Goal: Information Seeking & Learning: Understand process/instructions

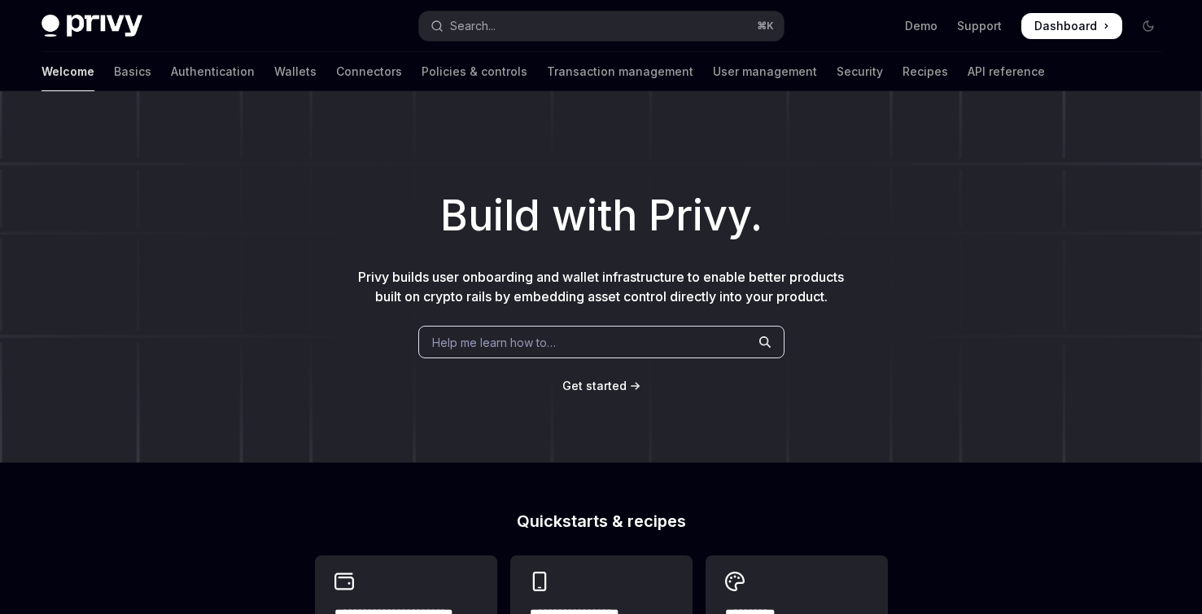
click at [308, 95] on div "Build with Privy. Privy builds user onboarding and wallet infrastructure to ena…" at bounding box center [601, 276] width 1202 height 371
click at [171, 73] on link "Authentication" at bounding box center [213, 71] width 84 height 39
type textarea "*"
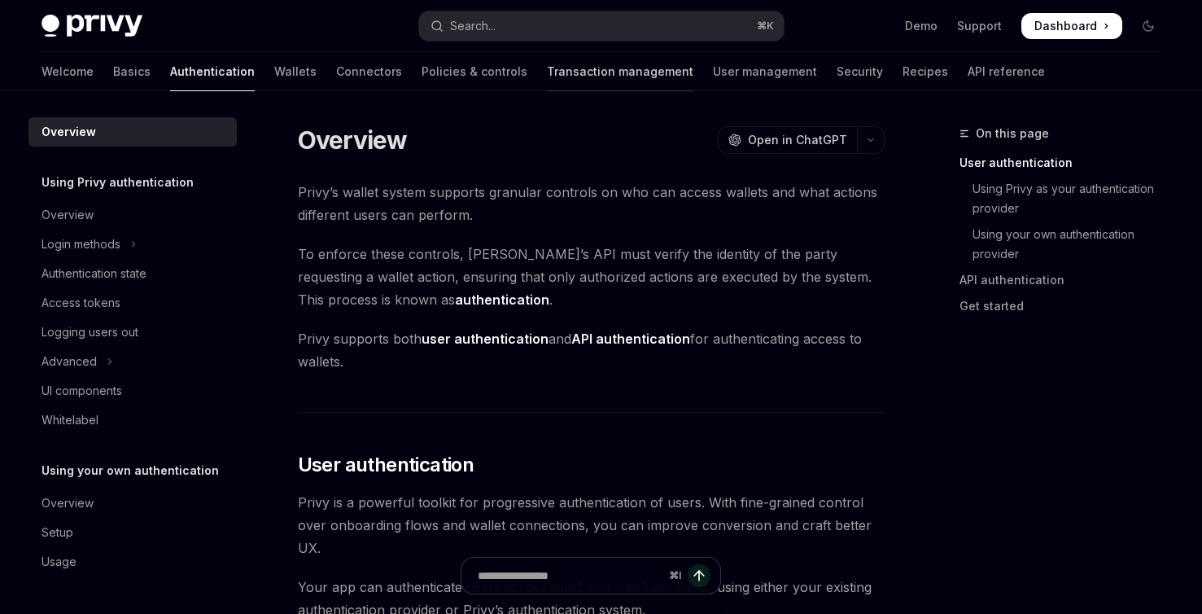
click at [567, 68] on link "Transaction management" at bounding box center [620, 71] width 146 height 39
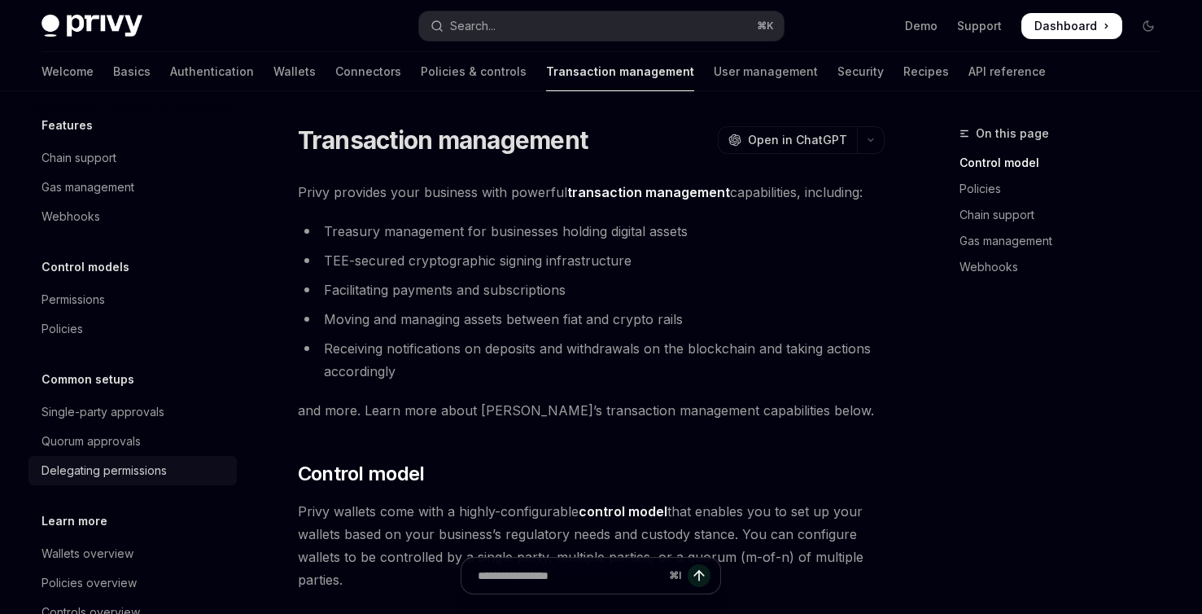
scroll to position [69, 0]
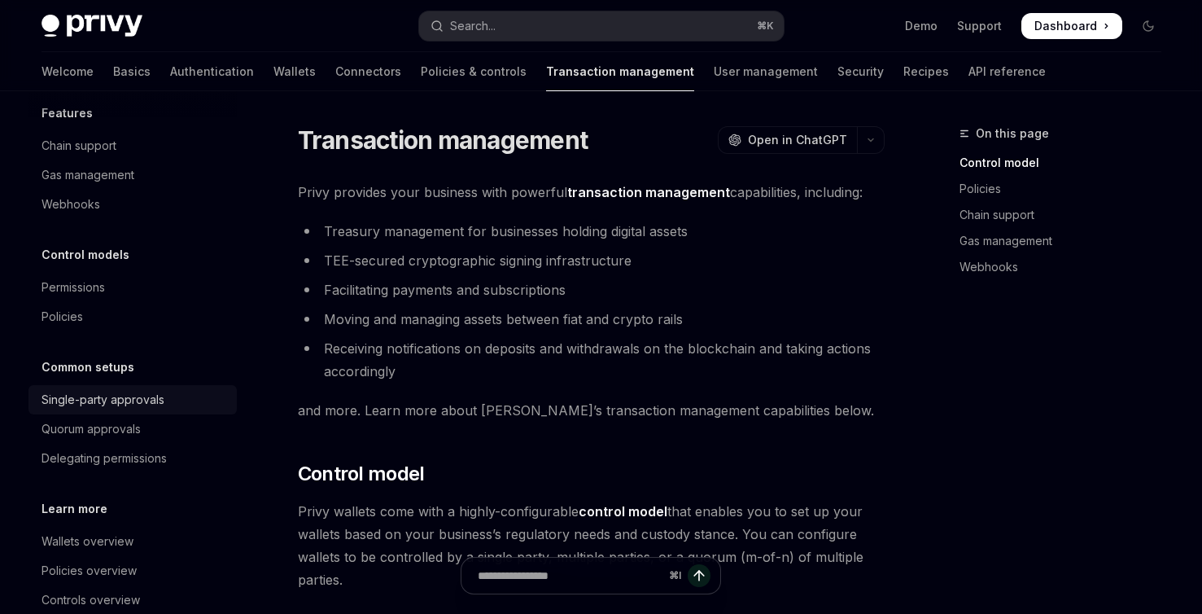
click at [143, 403] on div "Single-party approvals" at bounding box center [102, 400] width 123 height 20
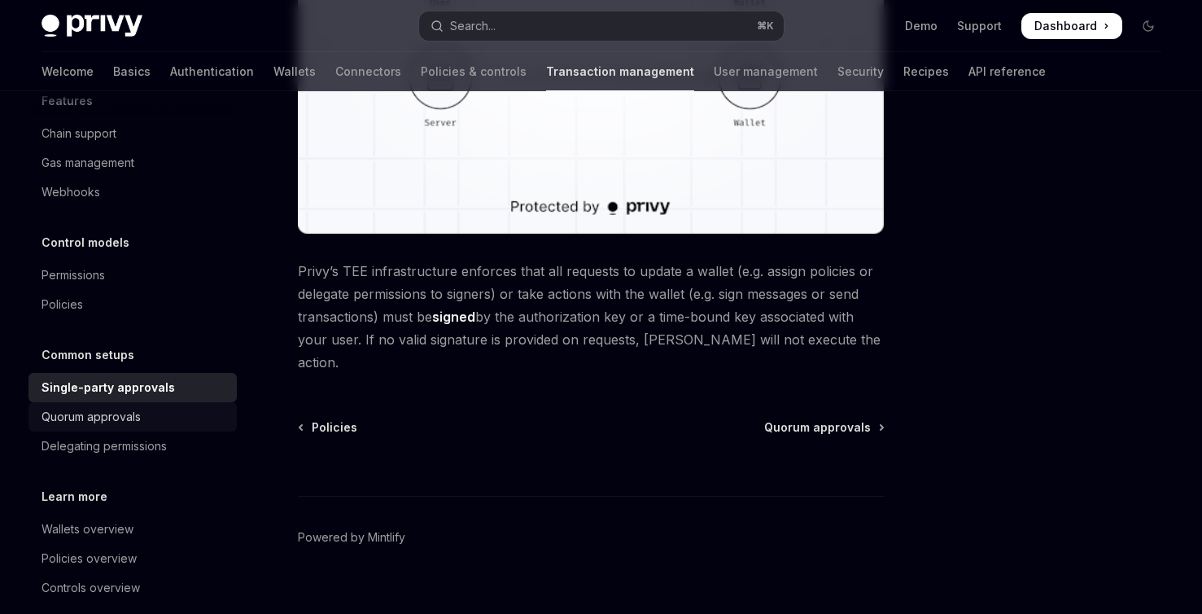
scroll to position [82, 0]
click at [178, 413] on div "Quorum approvals" at bounding box center [134, 416] width 186 height 20
type textarea "*"
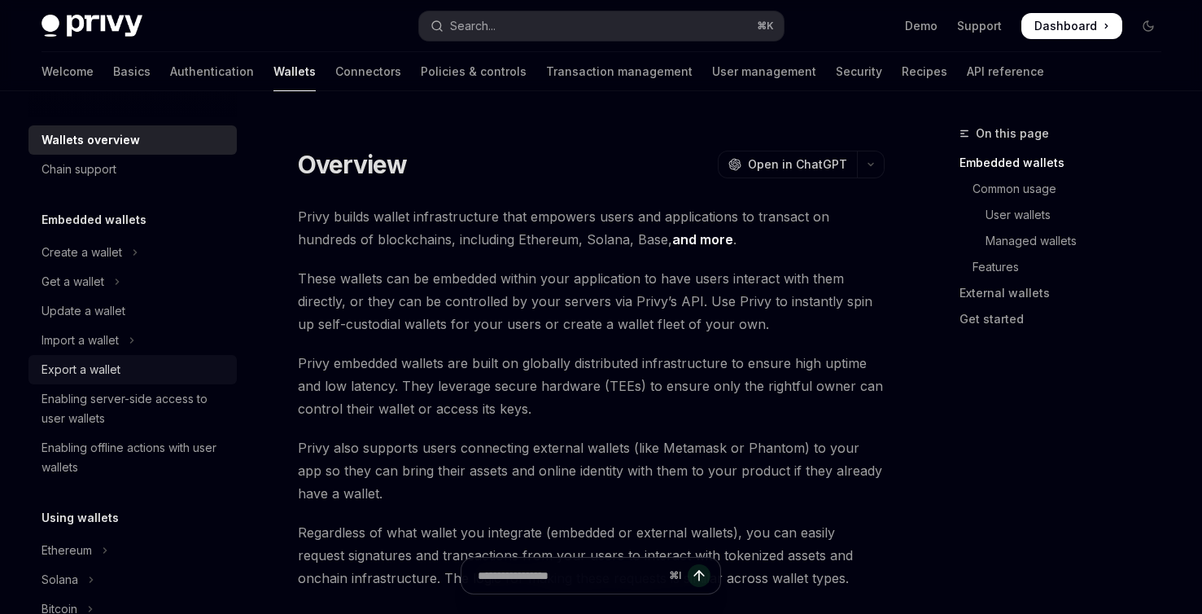
click at [133, 360] on div "Export a wallet" at bounding box center [134, 370] width 186 height 20
type textarea "*"
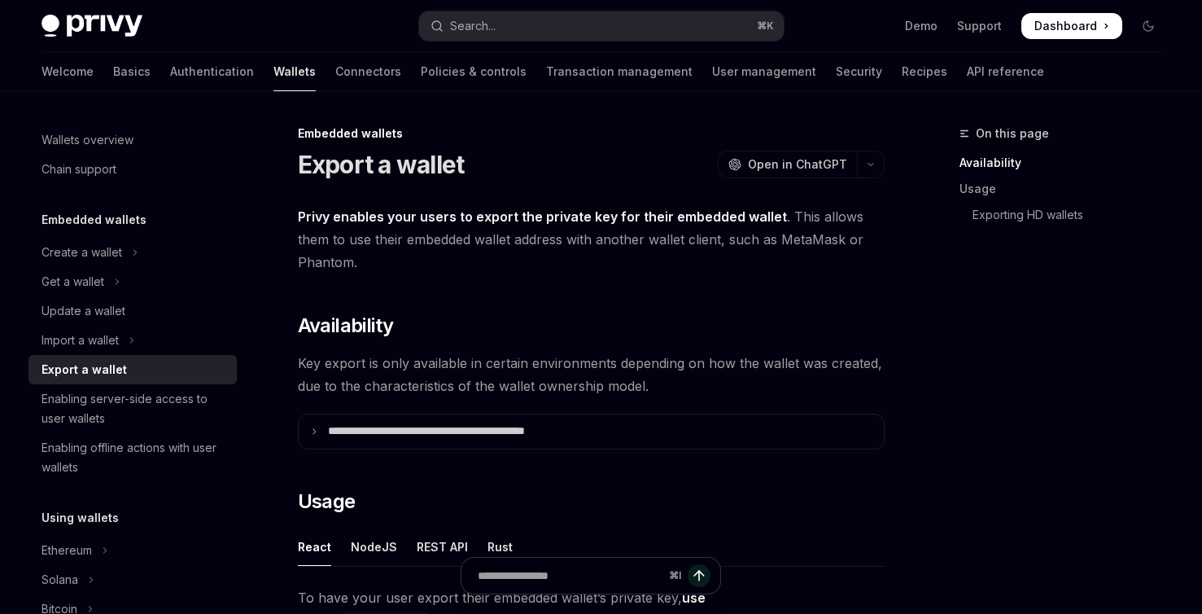
drag, startPoint x: 337, startPoint y: 212, endPoint x: 332, endPoint y: 221, distance: 10.2
click at [332, 221] on strong "Privy enables your users to export the private key for their embedded wallet" at bounding box center [542, 216] width 489 height 16
click at [339, 221] on strong "Privy enables your users to export the private key for their embedded wallet" at bounding box center [542, 216] width 489 height 16
copy strong "e"
